Goal: Task Accomplishment & Management: Manage account settings

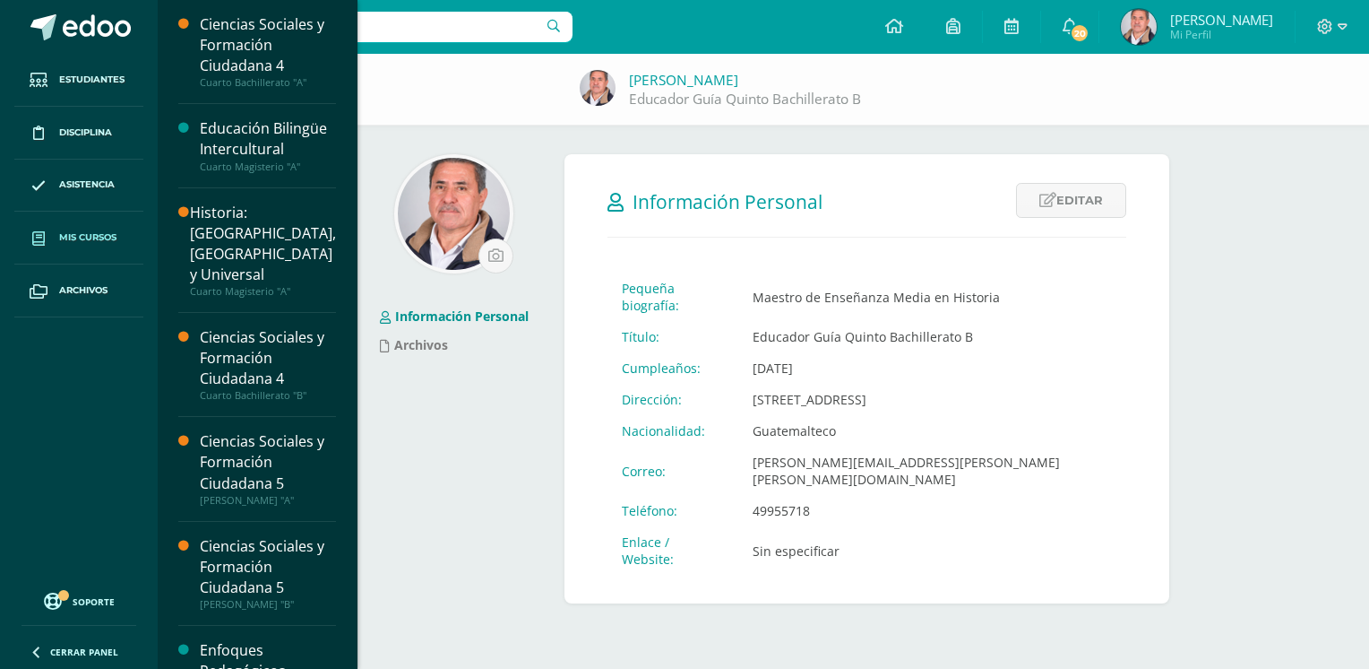
click at [72, 230] on span "Mis cursos" at bounding box center [87, 237] width 57 height 14
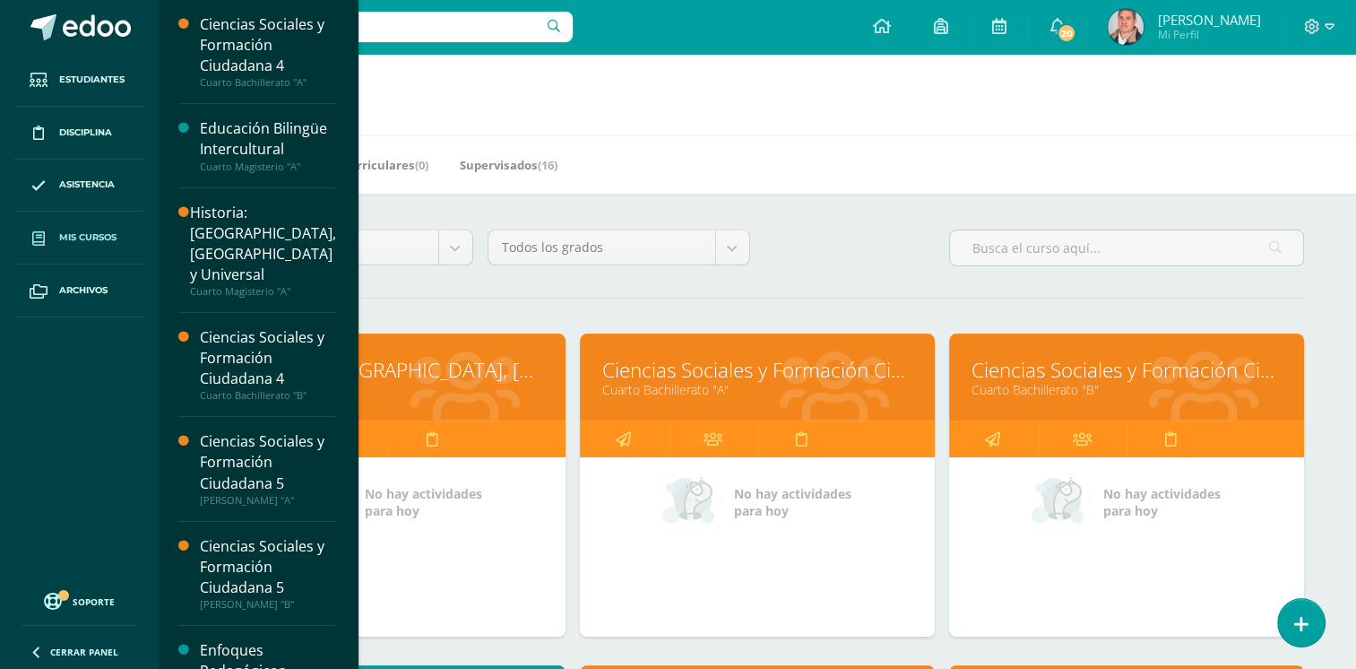
scroll to position [90, 0]
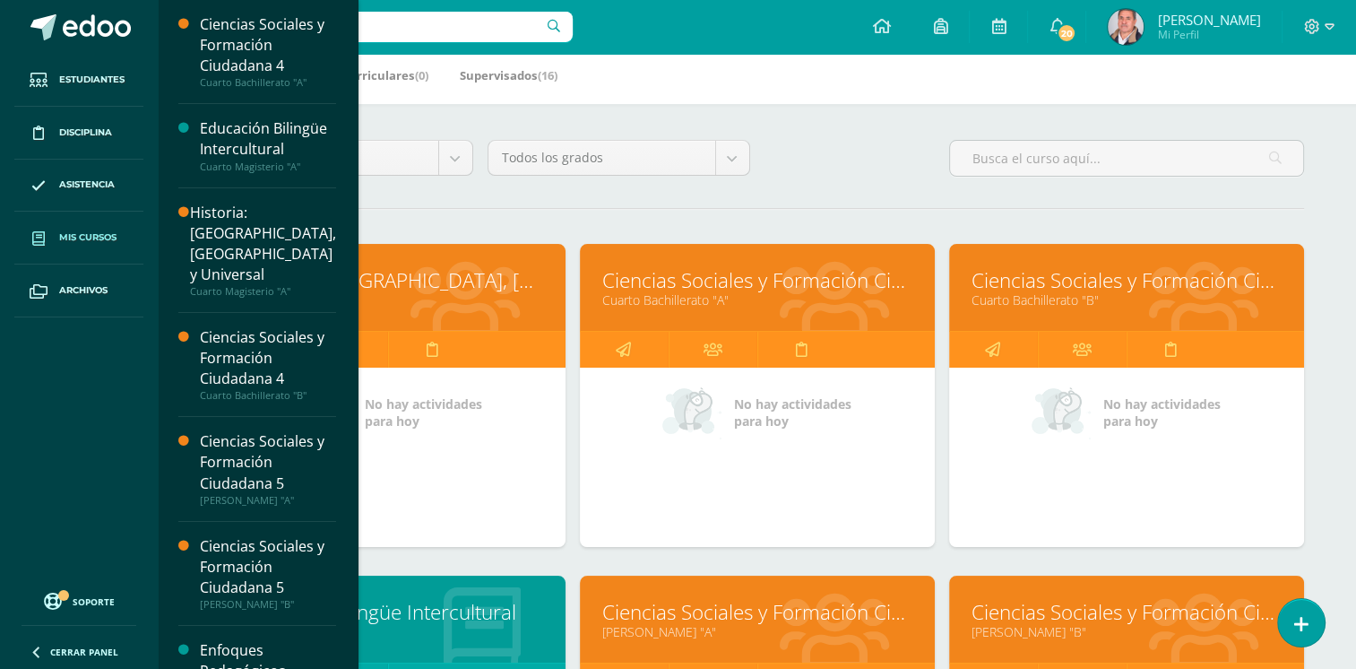
click at [715, 320] on div "Ciencias Sociales y Formación Ciudadana 4 Cuarto Bachillerato "A"" at bounding box center [757, 287] width 355 height 87
click at [715, 319] on div "Ciencias Sociales y Formación Ciudadana 4 Cuarto Bachillerato "A"" at bounding box center [757, 287] width 355 height 87
click at [781, 290] on link "Ciencias Sociales y Formación Ciudadana 4" at bounding box center [757, 280] width 310 height 28
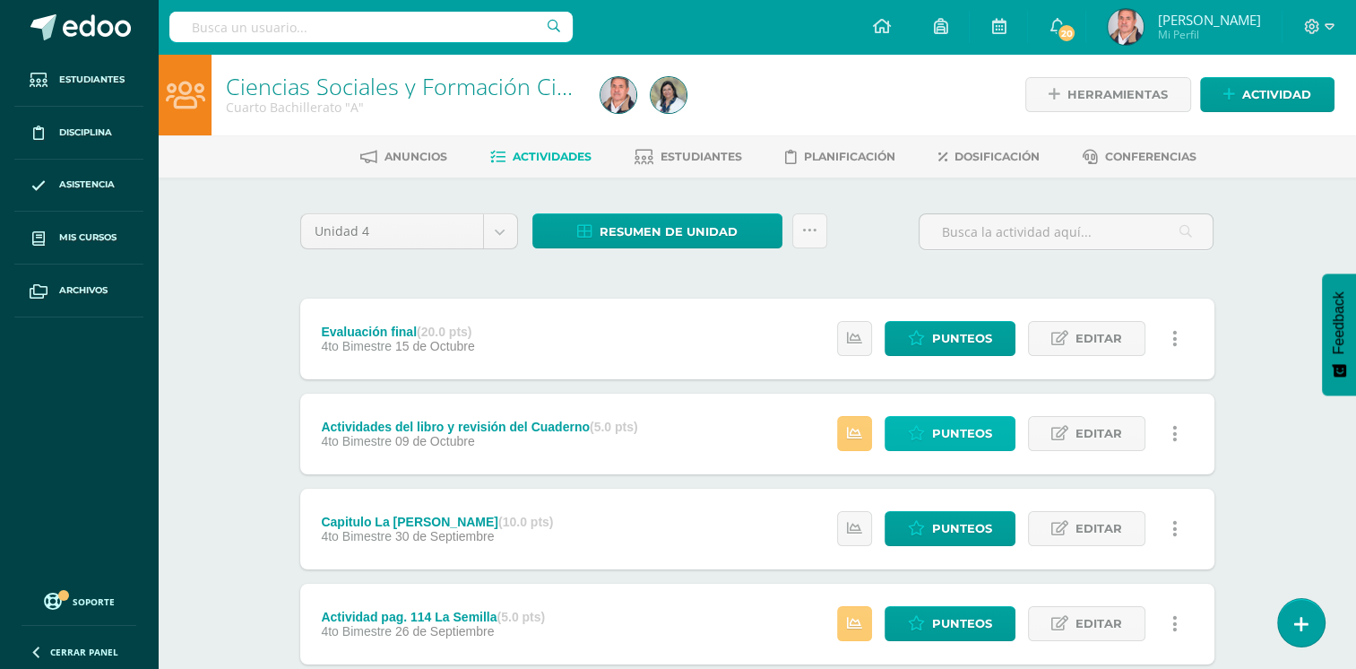
click at [968, 435] on span "Punteos" at bounding box center [962, 433] width 60 height 33
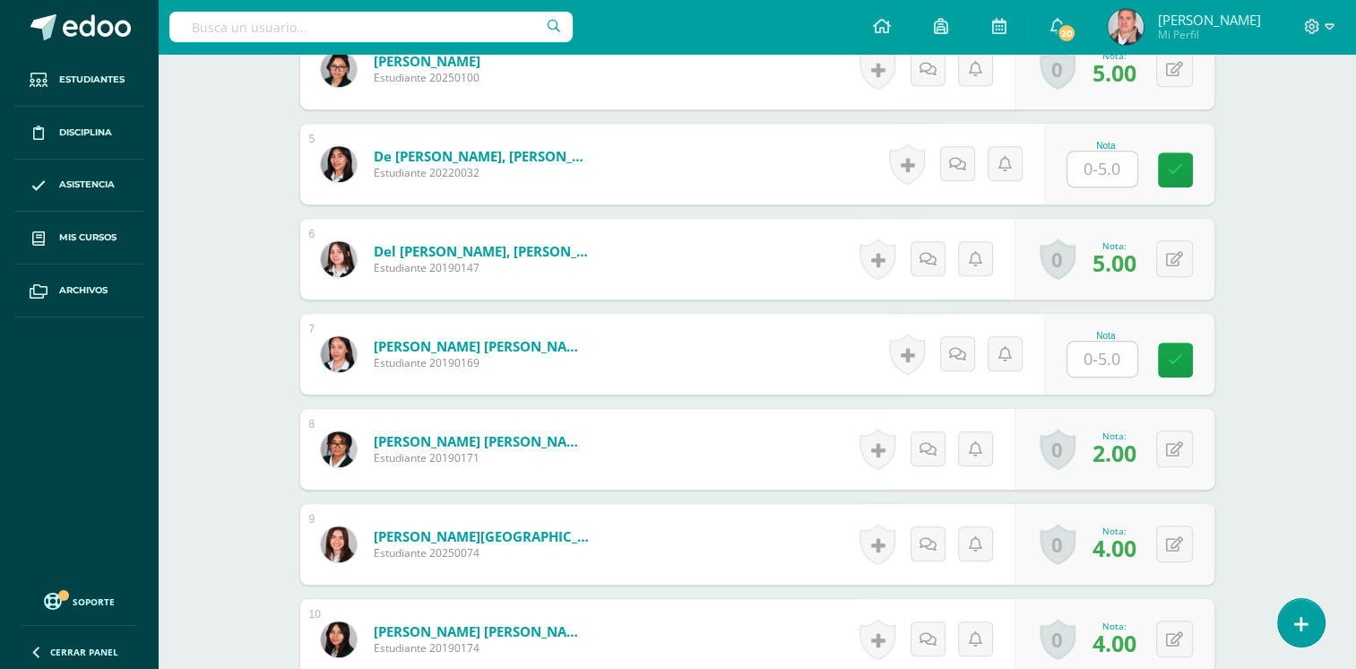
scroll to position [867, 0]
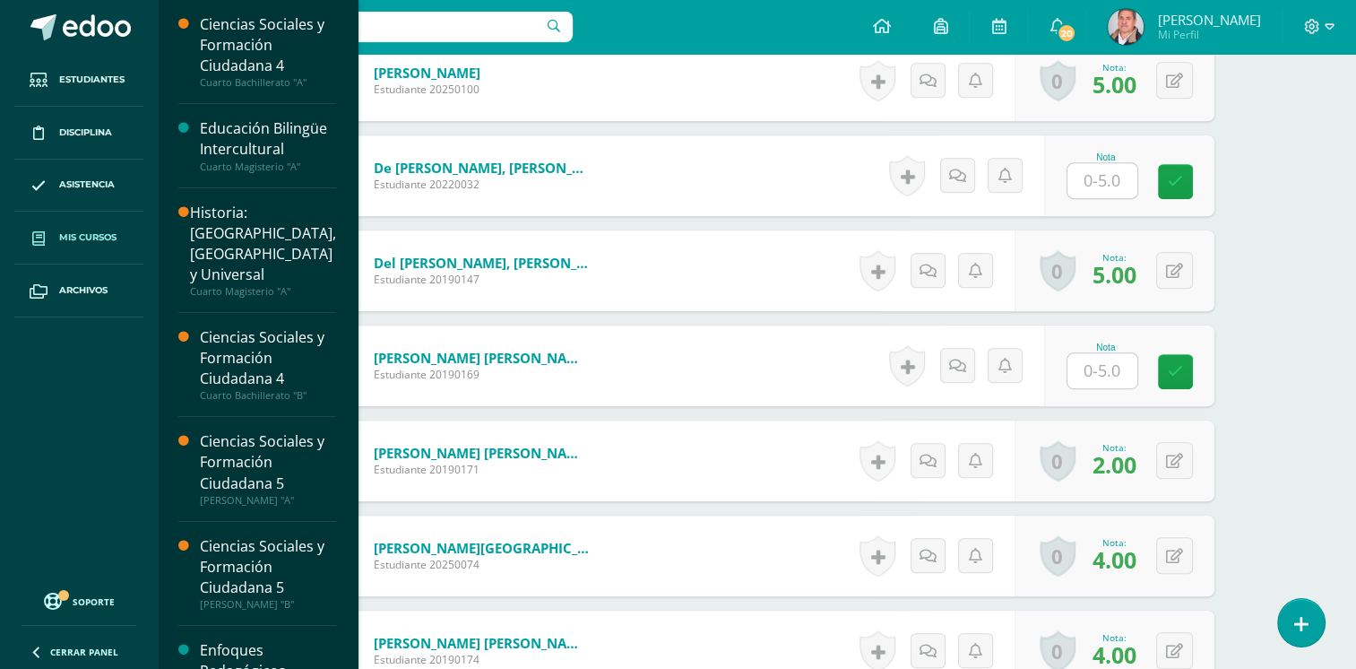
click at [69, 228] on link "Mis cursos" at bounding box center [78, 237] width 129 height 53
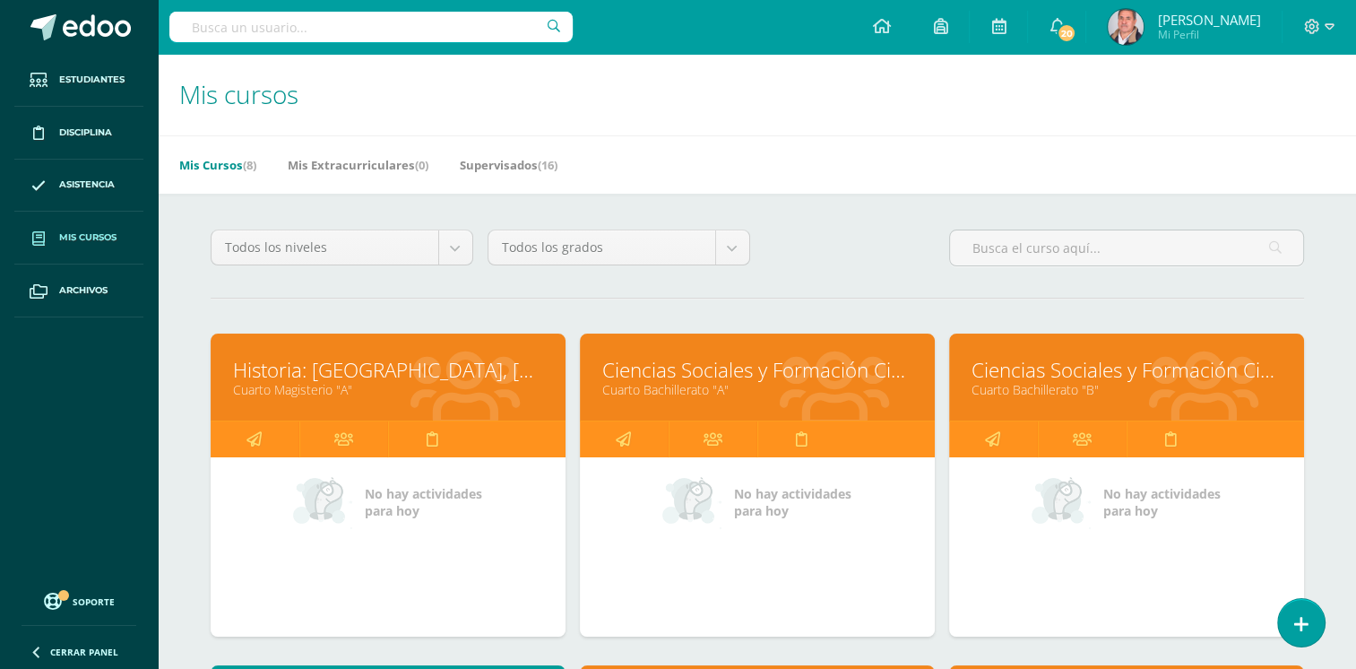
click at [1092, 375] on link "Ciencias Sociales y Formación Ciudadana 4" at bounding box center [1126, 370] width 310 height 28
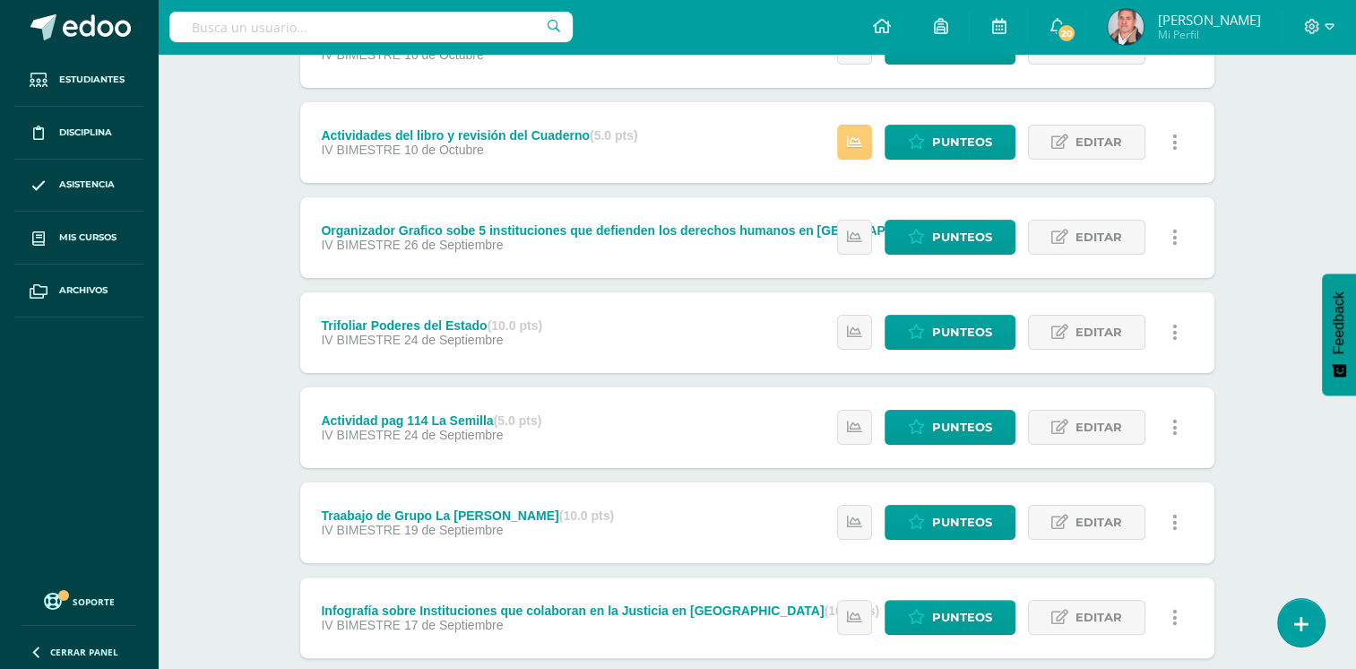
scroll to position [179, 0]
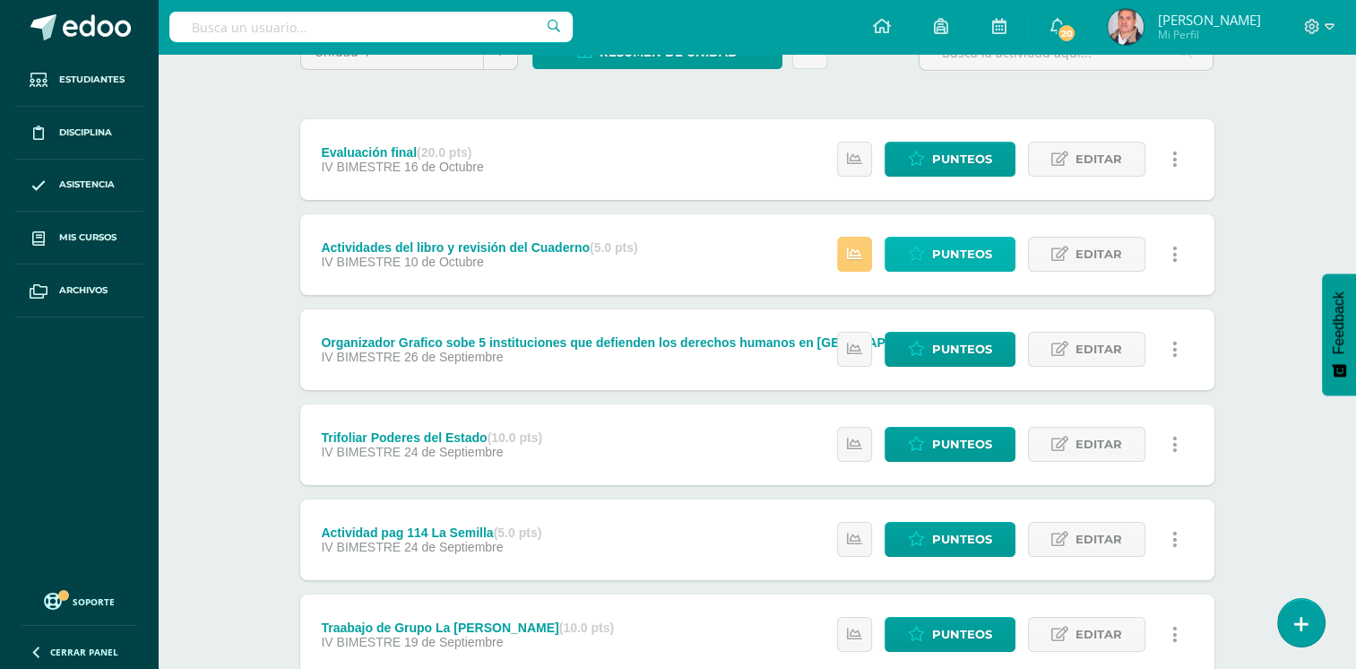
click at [964, 246] on span "Punteos" at bounding box center [962, 253] width 60 height 33
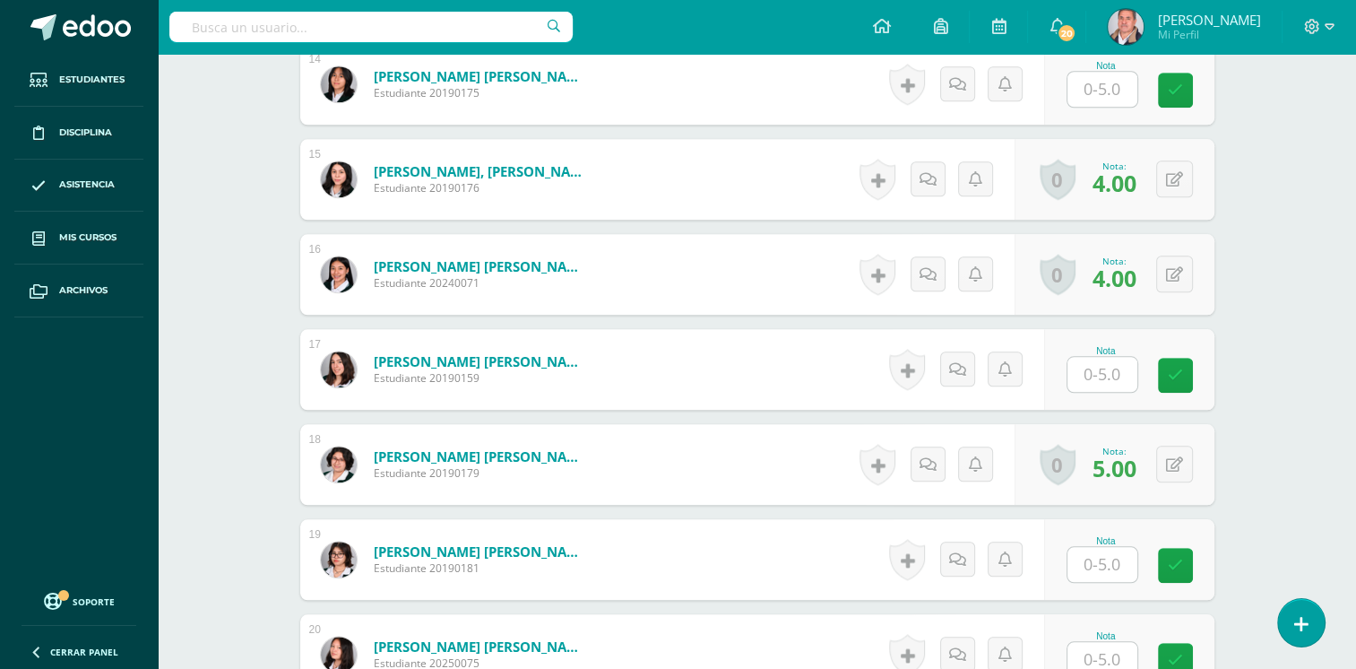
scroll to position [1895, 0]
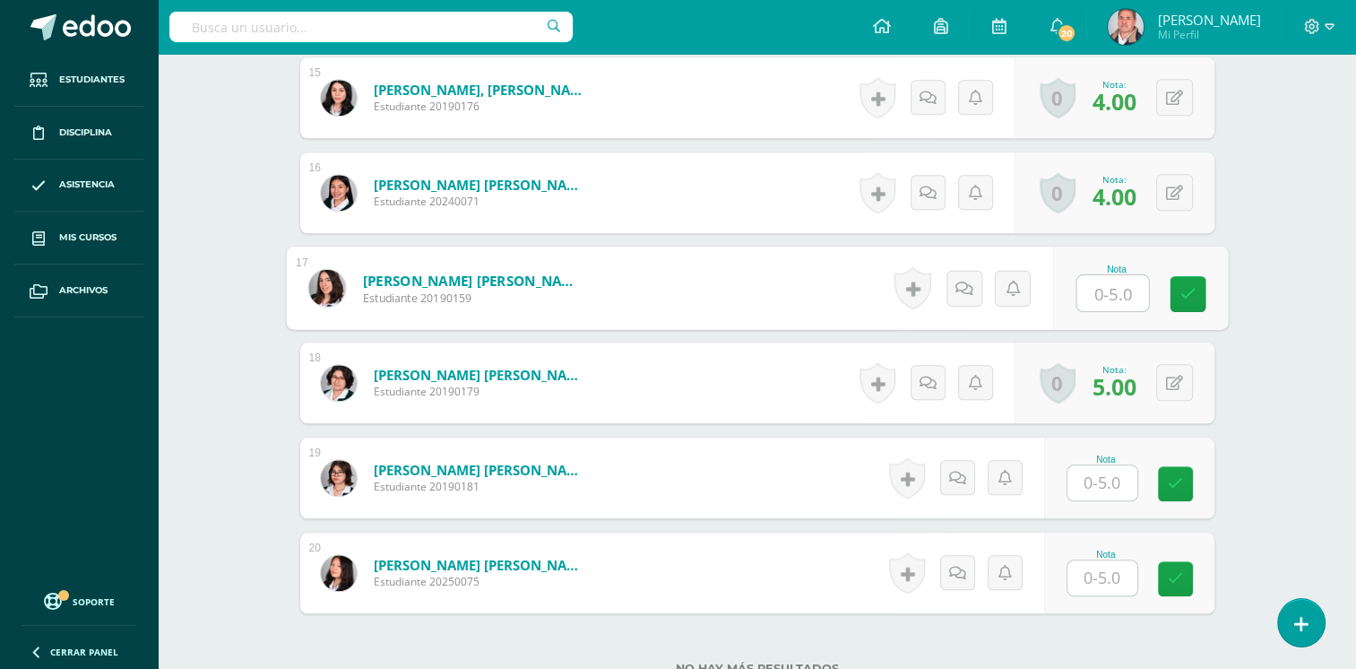
click at [1106, 289] on input "text" at bounding box center [1112, 293] width 72 height 36
type input "5"
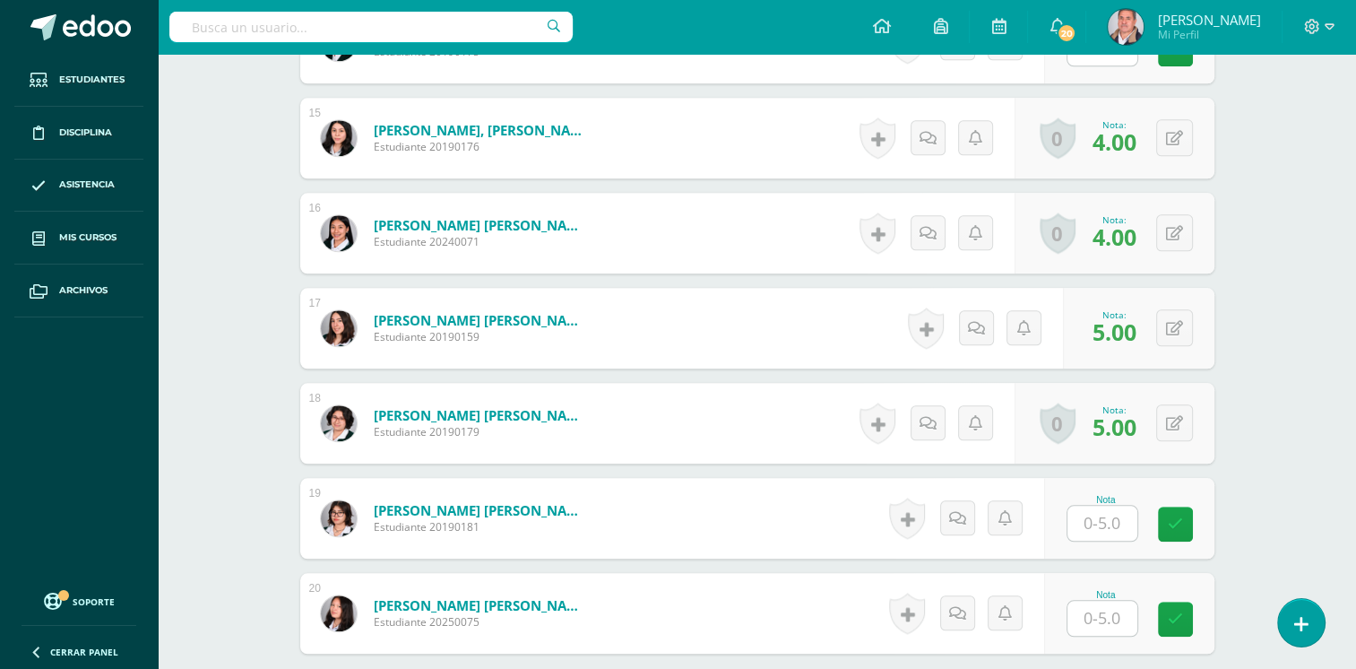
scroll to position [1716, 0]
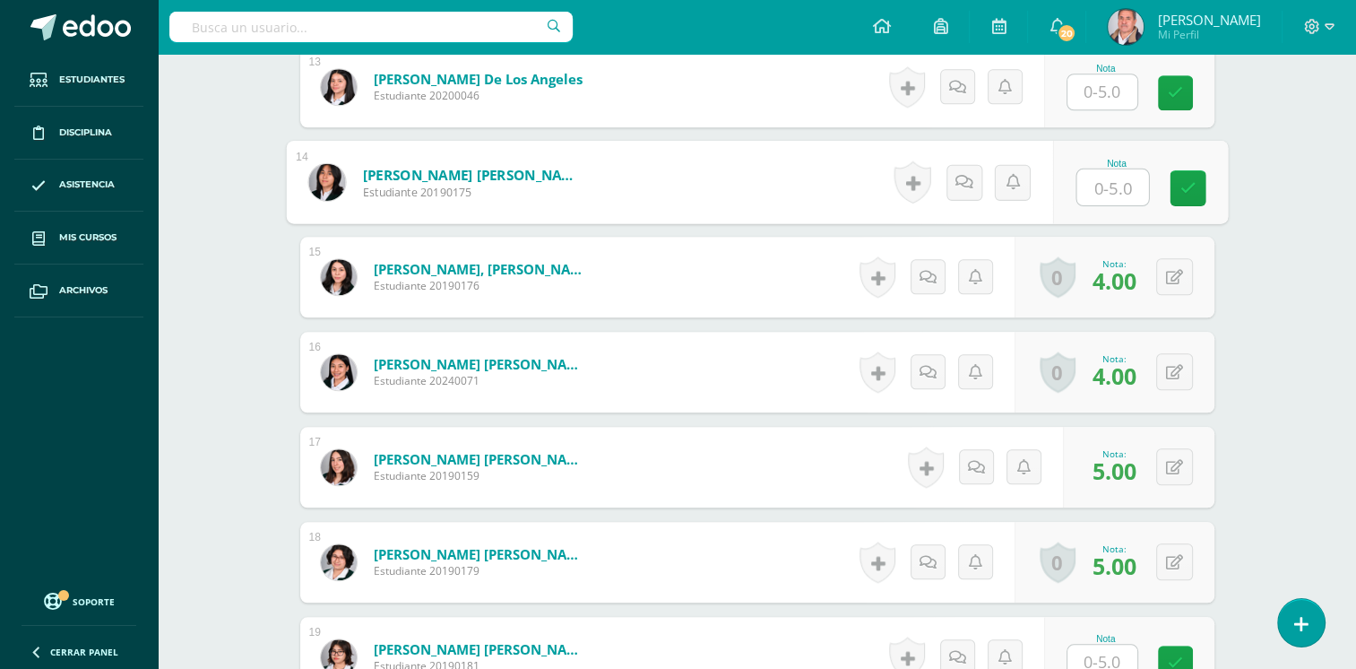
click at [1109, 188] on input "text" at bounding box center [1112, 187] width 72 height 36
type input "5"
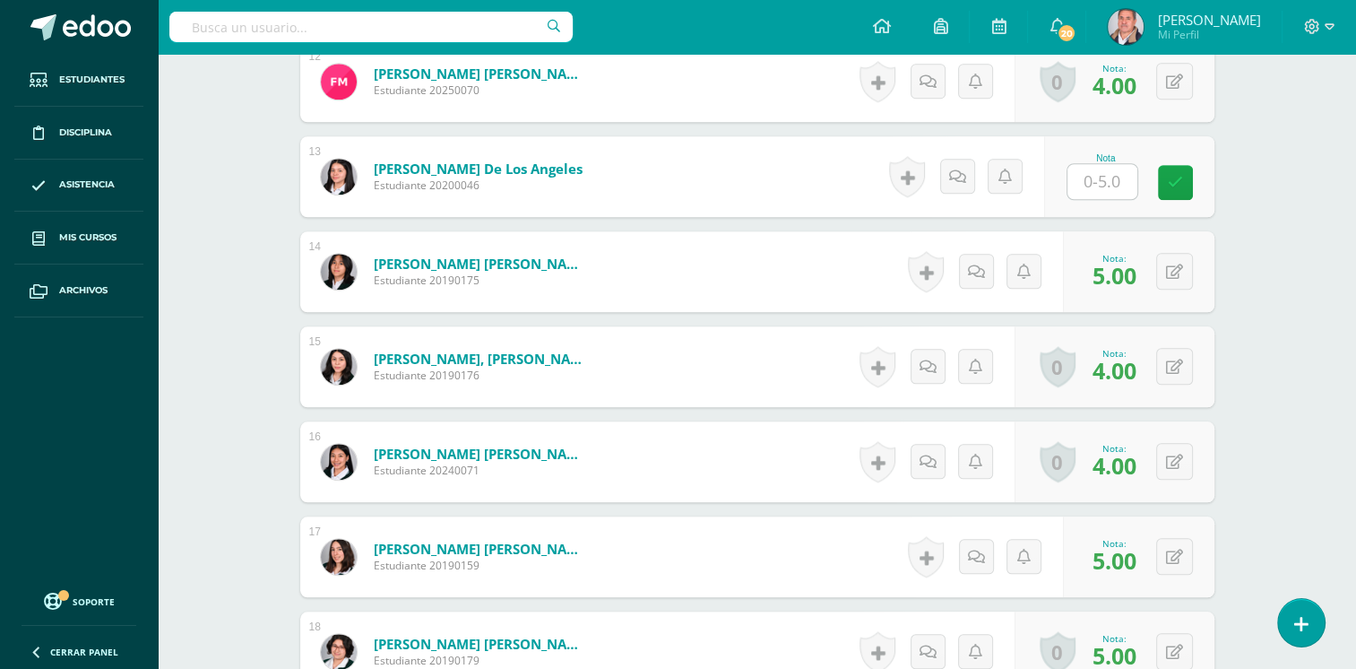
scroll to position [1595, 0]
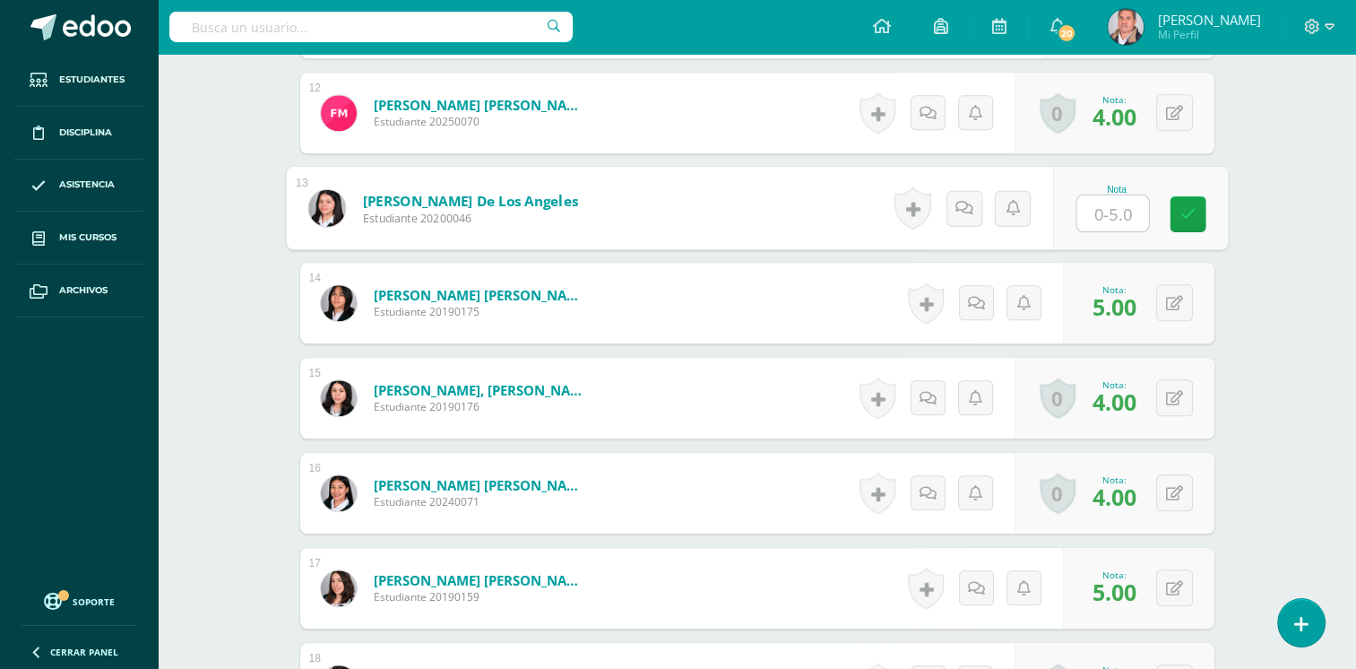
click at [1111, 210] on input "text" at bounding box center [1112, 213] width 72 height 36
type input "5"
